Goal: Task Accomplishment & Management: Manage account settings

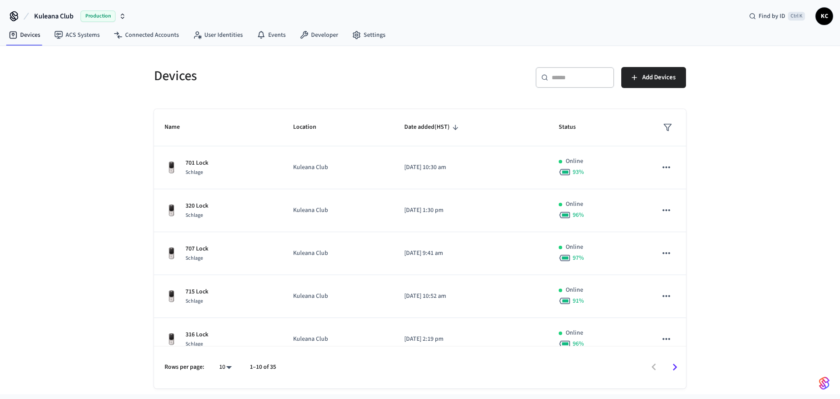
click at [578, 77] on input "text" at bounding box center [580, 77] width 57 height 9
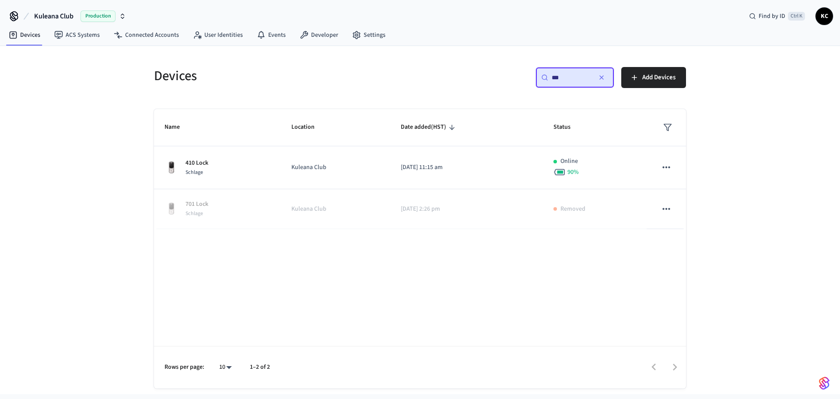
type input "***"
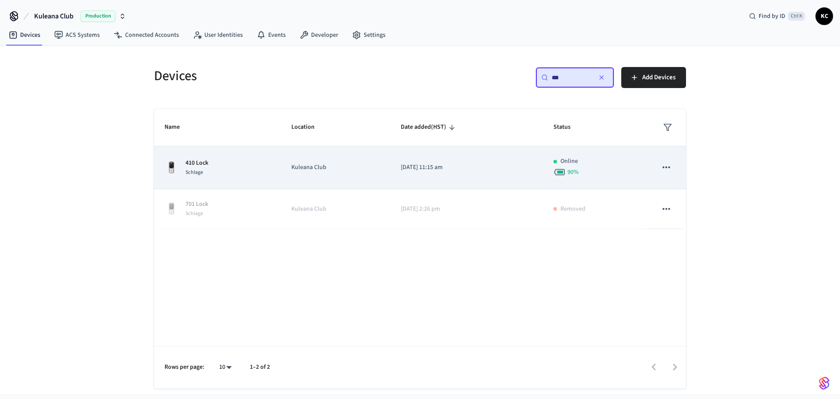
click at [442, 174] on td "[DATE] 11:15 am" at bounding box center [466, 167] width 153 height 43
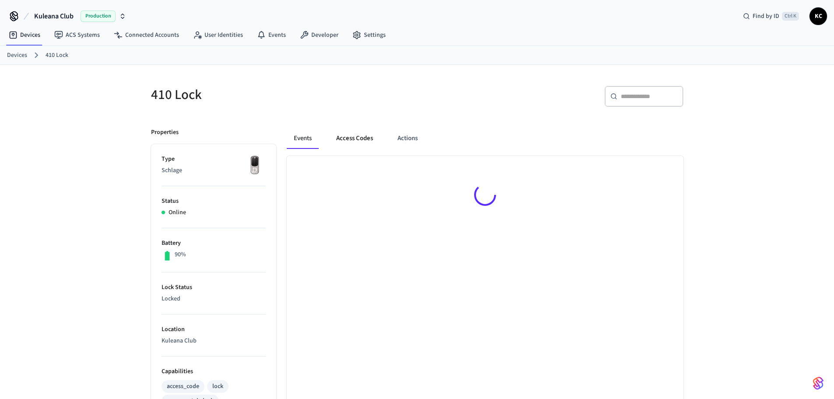
click at [361, 135] on button "Access Codes" at bounding box center [354, 138] width 51 height 21
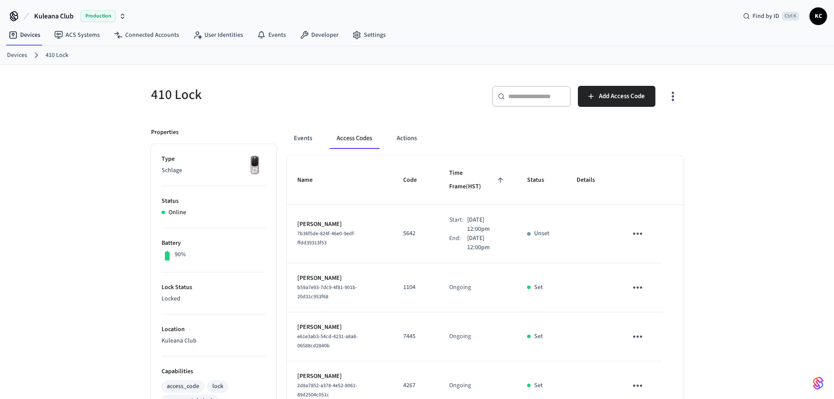
click at [22, 57] on link "Devices" at bounding box center [17, 55] width 20 height 9
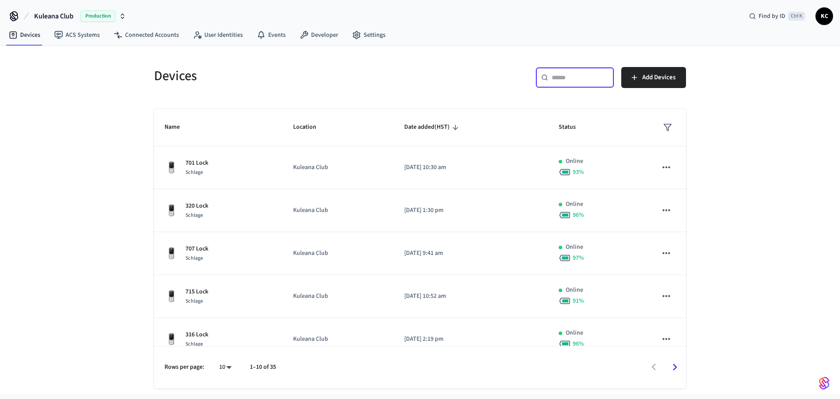
click at [556, 74] on input "text" at bounding box center [580, 77] width 57 height 9
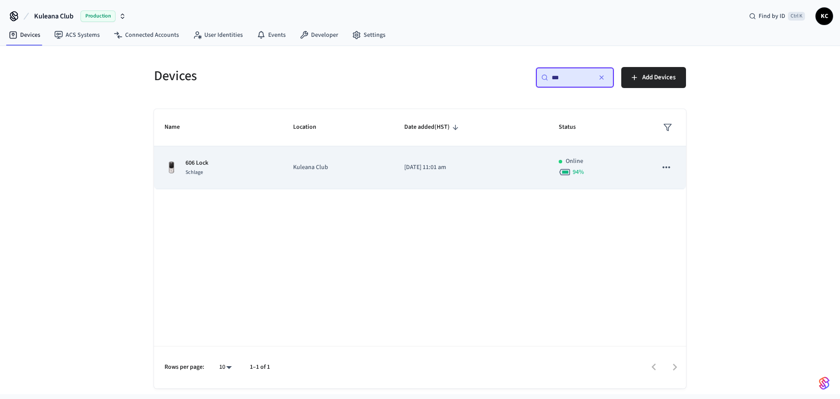
type input "***"
click at [416, 169] on p "[DATE] 11:01 am" at bounding box center [470, 167] width 133 height 9
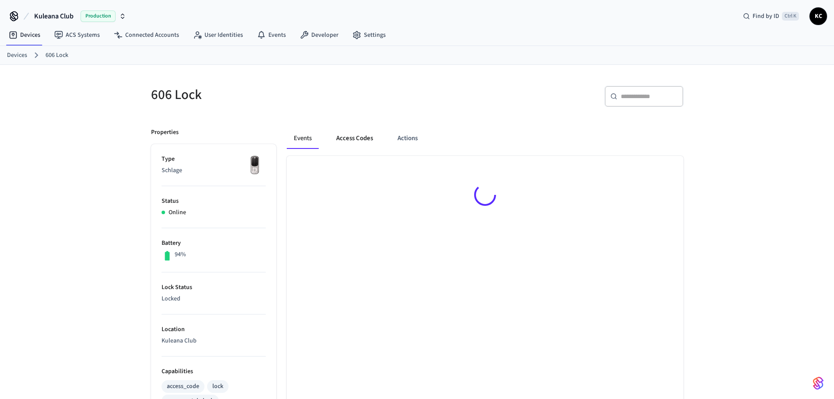
click at [359, 135] on button "Access Codes" at bounding box center [354, 138] width 51 height 21
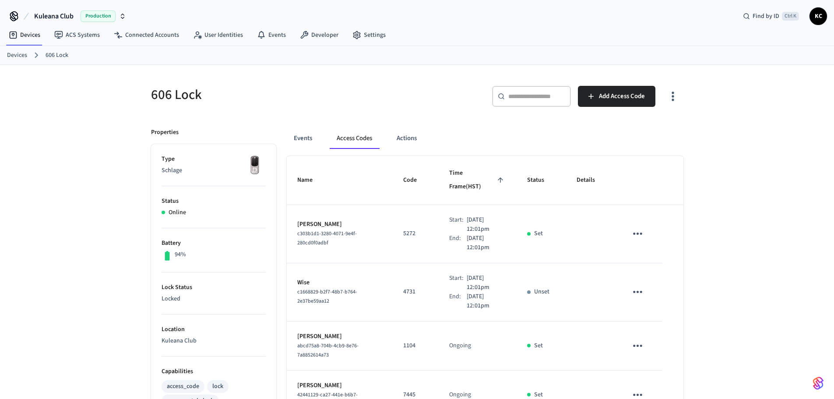
click at [632, 285] on icon "sticky table" at bounding box center [638, 292] width 14 height 14
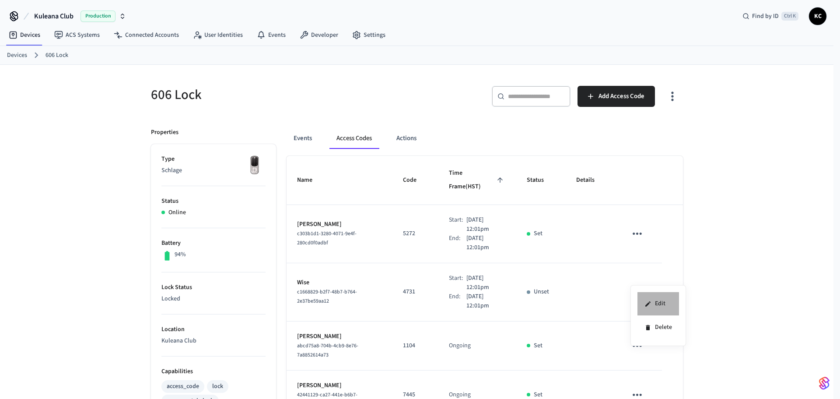
click at [666, 302] on li "Edit" at bounding box center [659, 304] width 42 height 24
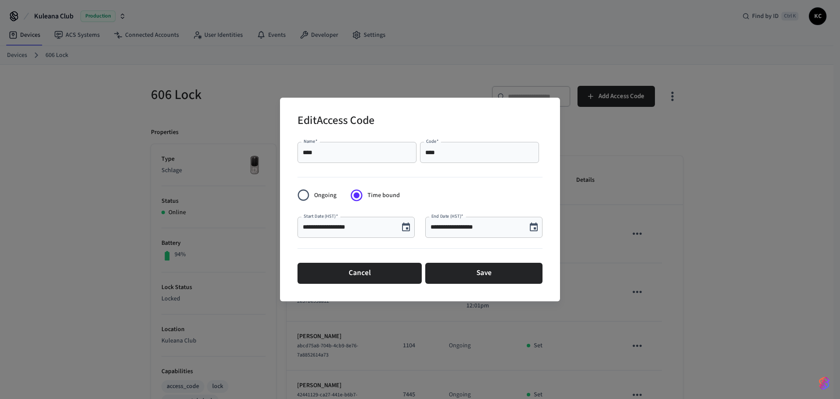
click at [533, 229] on icon "Choose date, selected date is Aug 29, 2025" at bounding box center [534, 227] width 11 height 11
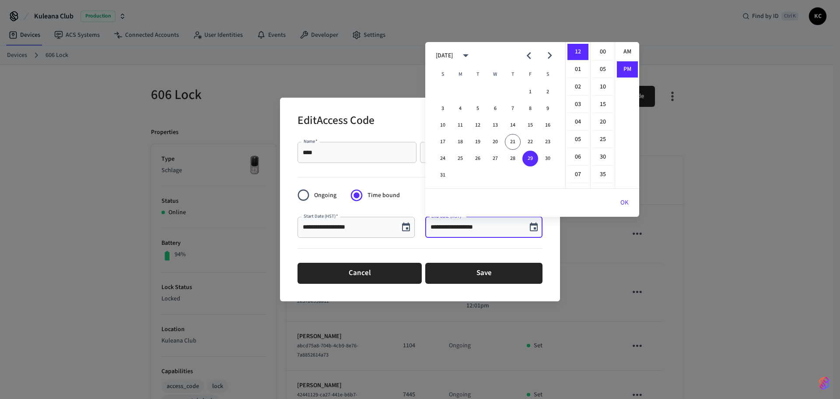
scroll to position [16, 0]
click at [550, 55] on icon "Next month" at bounding box center [550, 55] width 4 height 7
click at [531, 88] on button "5" at bounding box center [531, 92] width 16 height 16
click at [601, 52] on li "00" at bounding box center [603, 52] width 21 height 17
type input "**********"
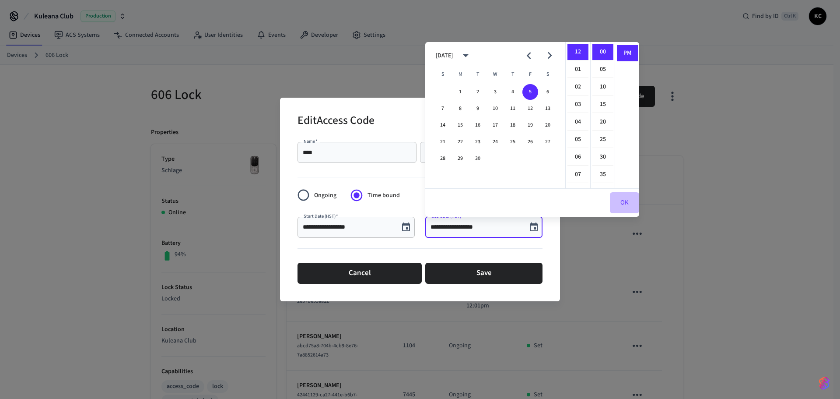
click at [625, 202] on button "OK" at bounding box center [624, 202] width 29 height 21
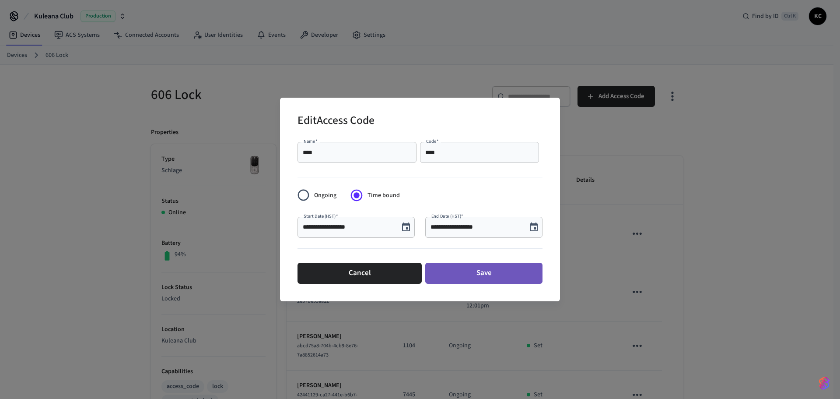
click at [503, 277] on button "Save" at bounding box center [483, 273] width 117 height 21
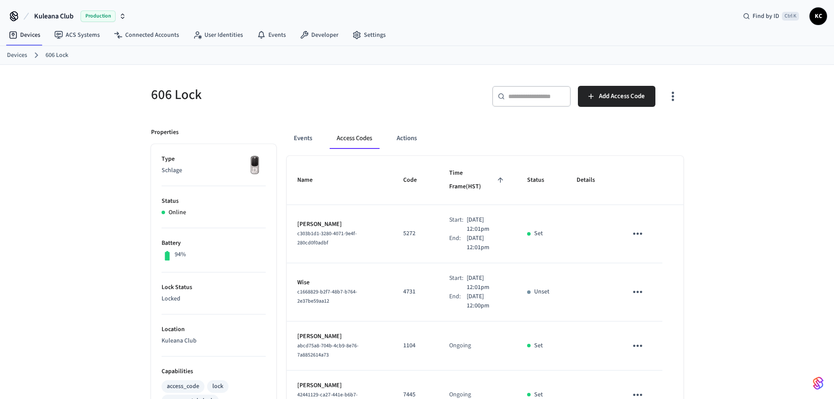
click at [21, 53] on link "Devices" at bounding box center [17, 55] width 20 height 9
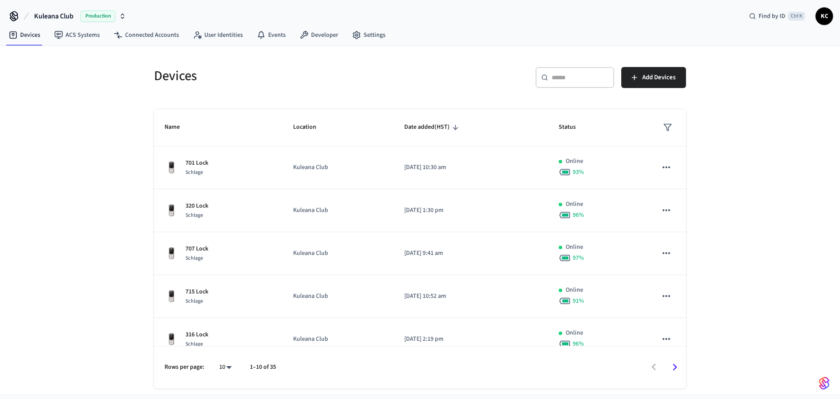
click at [591, 85] on div "​ ​" at bounding box center [575, 77] width 79 height 21
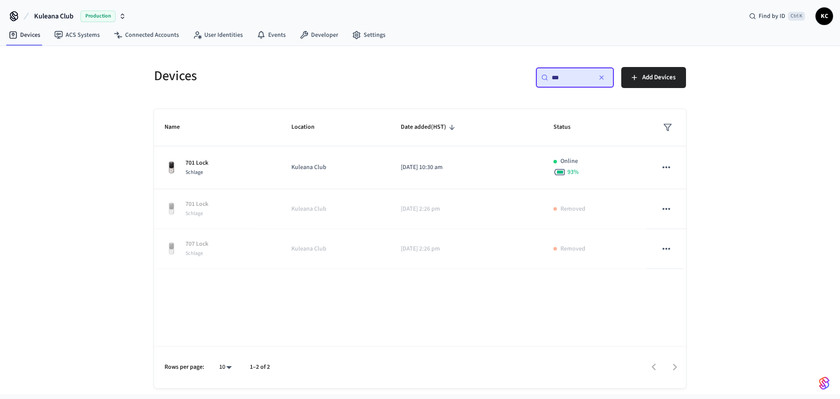
type input "***"
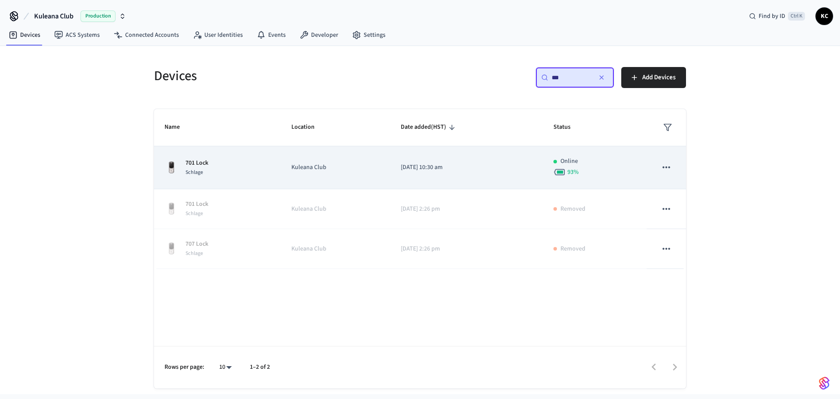
click at [440, 174] on td "[DATE] 10:30 am" at bounding box center [466, 167] width 153 height 43
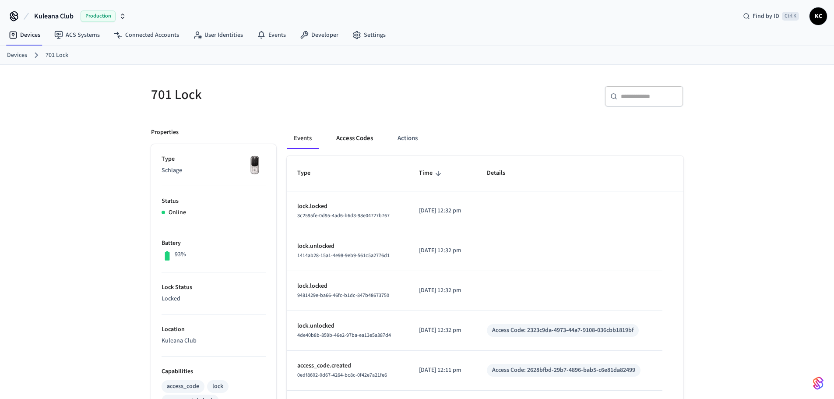
click at [348, 137] on button "Access Codes" at bounding box center [354, 138] width 51 height 21
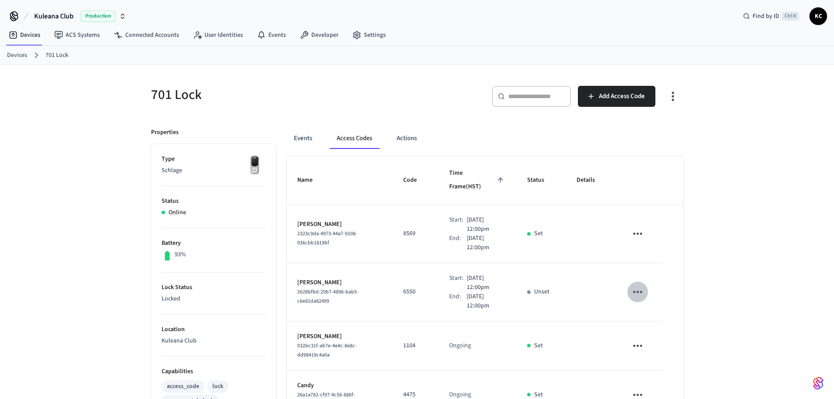
click at [634, 291] on icon "sticky table" at bounding box center [637, 292] width 9 height 2
click at [647, 299] on icon at bounding box center [650, 298] width 7 height 7
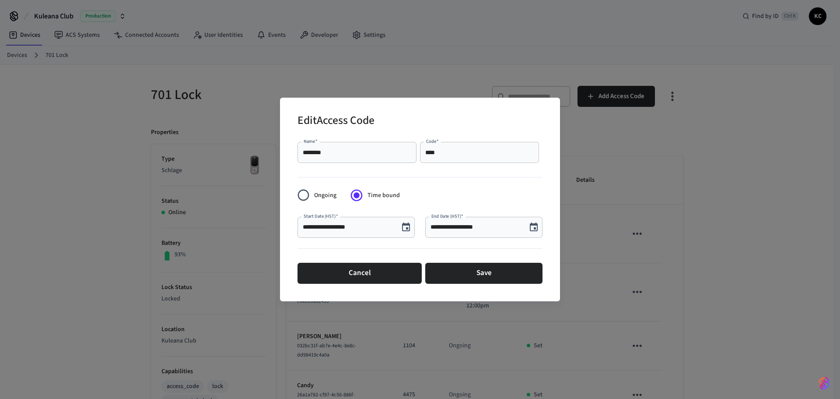
click at [454, 233] on div "**********" at bounding box center [483, 227] width 117 height 21
click at [535, 223] on icon "Choose date, selected date is Aug 29, 2025" at bounding box center [534, 226] width 8 height 9
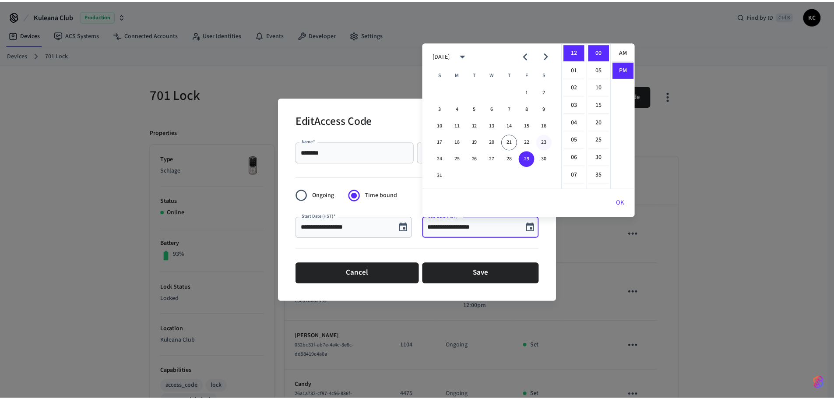
scroll to position [16, 0]
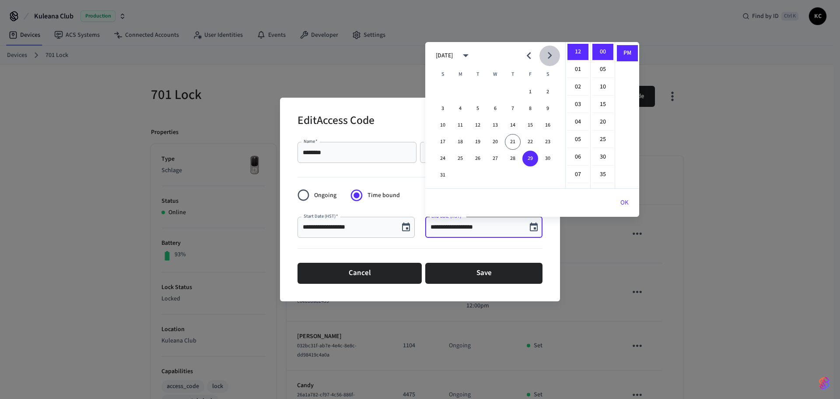
click at [551, 56] on icon "Next month" at bounding box center [550, 55] width 4 height 7
click at [532, 111] on button "12" at bounding box center [531, 109] width 16 height 16
type input "**********"
click at [624, 201] on button "OK" at bounding box center [624, 202] width 29 height 21
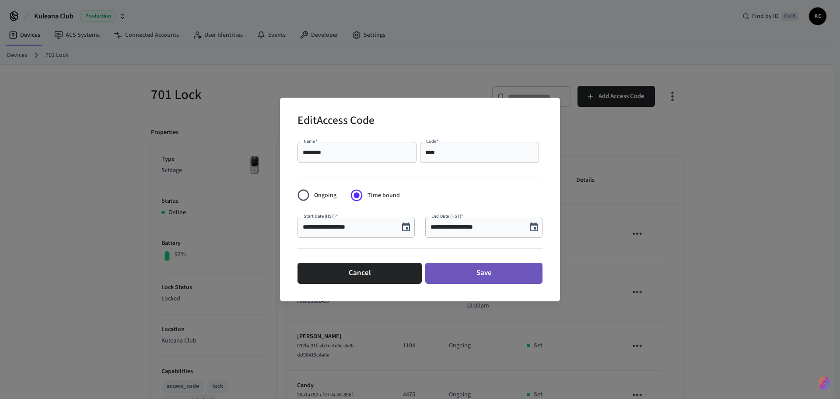
click at [511, 279] on button "Save" at bounding box center [483, 273] width 117 height 21
